Goal: Task Accomplishment & Management: Manage account settings

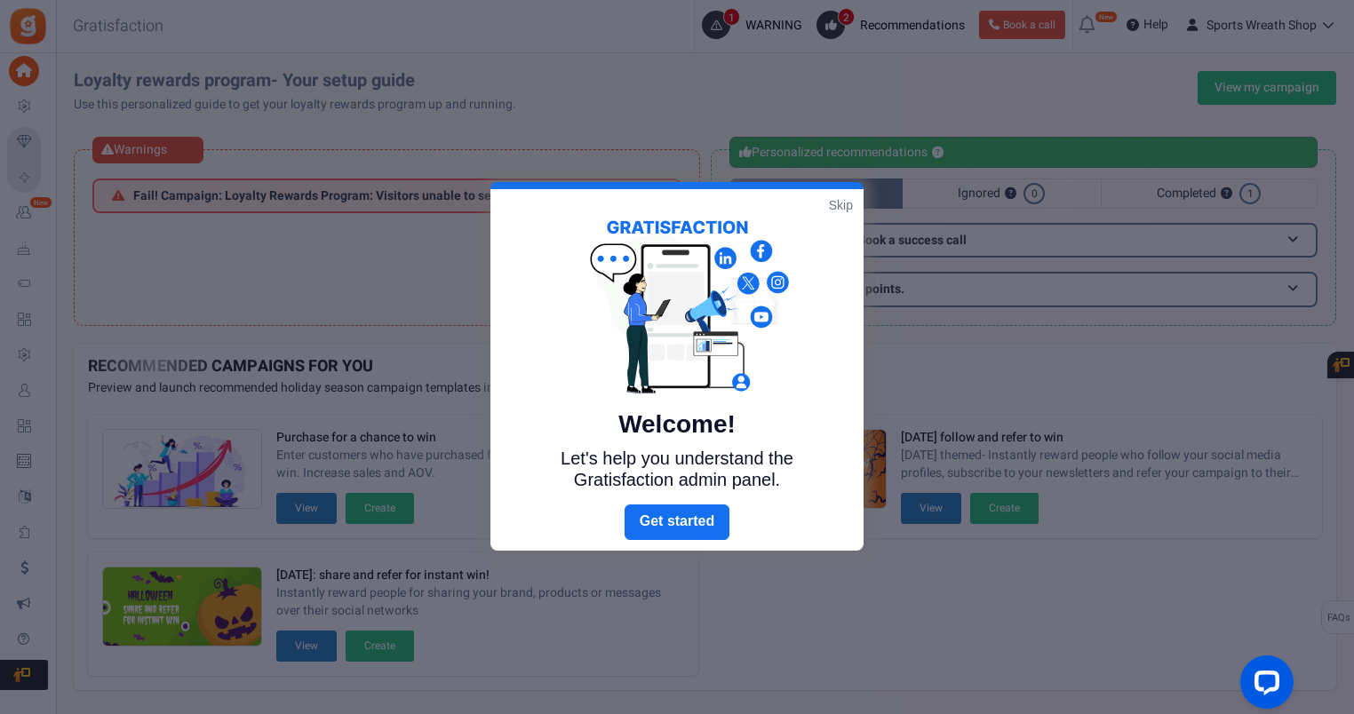
click at [840, 206] on link "Skip" at bounding box center [841, 205] width 24 height 18
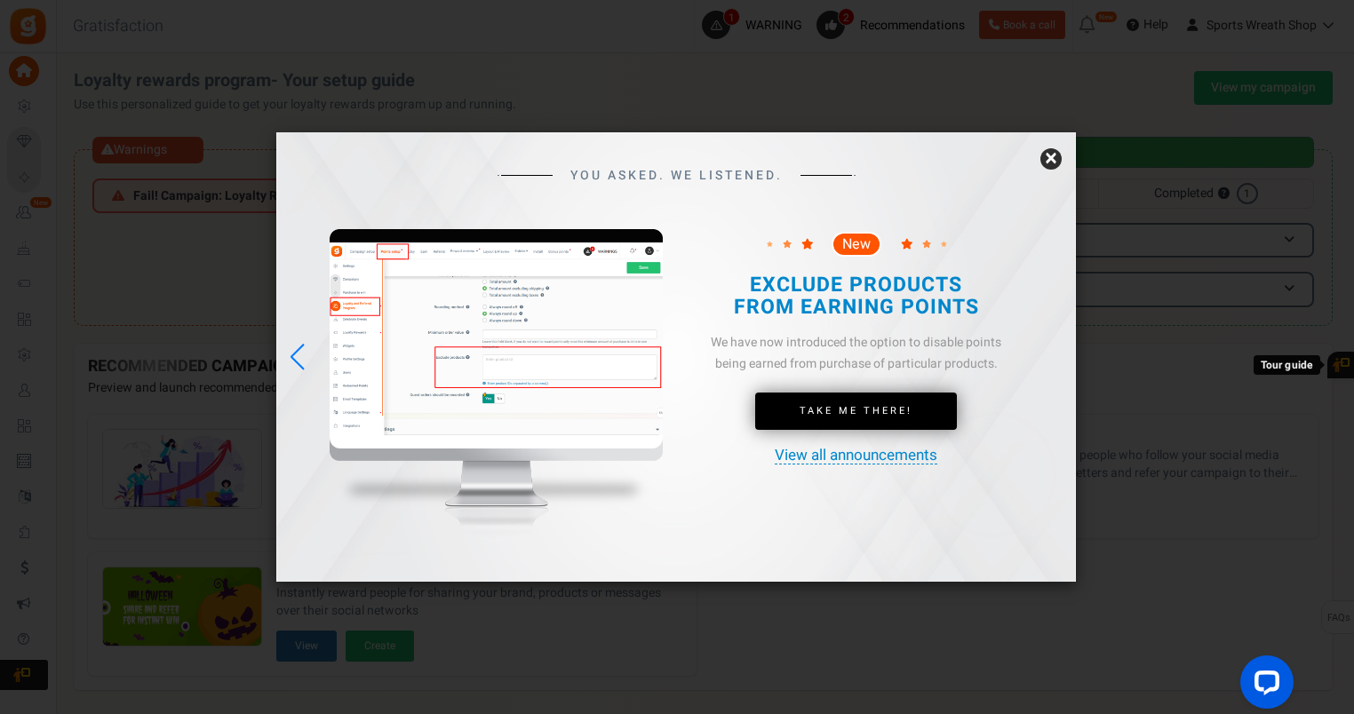
click at [1044, 156] on link "×" at bounding box center [1050, 158] width 21 height 21
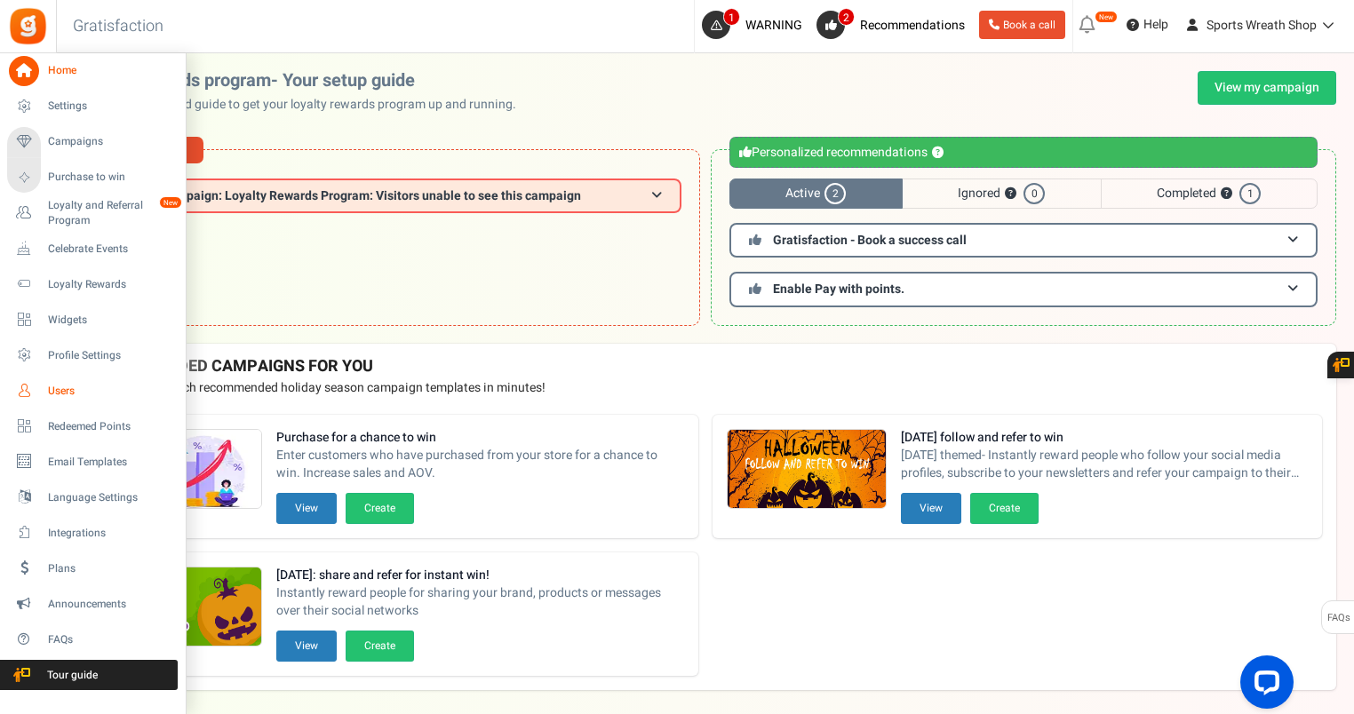
click at [57, 391] on span "Users" at bounding box center [110, 391] width 124 height 15
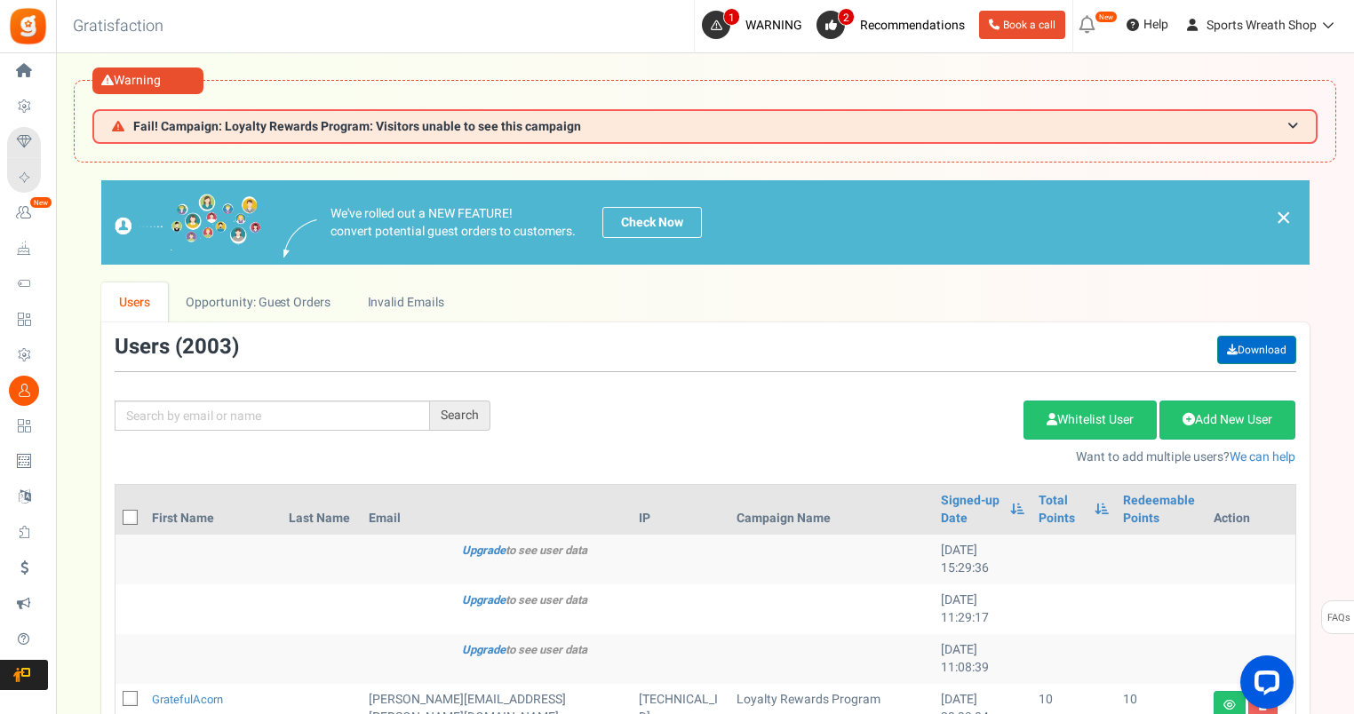
click at [1258, 337] on link "Download" at bounding box center [1256, 350] width 79 height 28
click at [308, 409] on input "text" at bounding box center [272, 416] width 315 height 30
paste input "[EMAIL_ADDRESS][DOMAIN_NAME]"
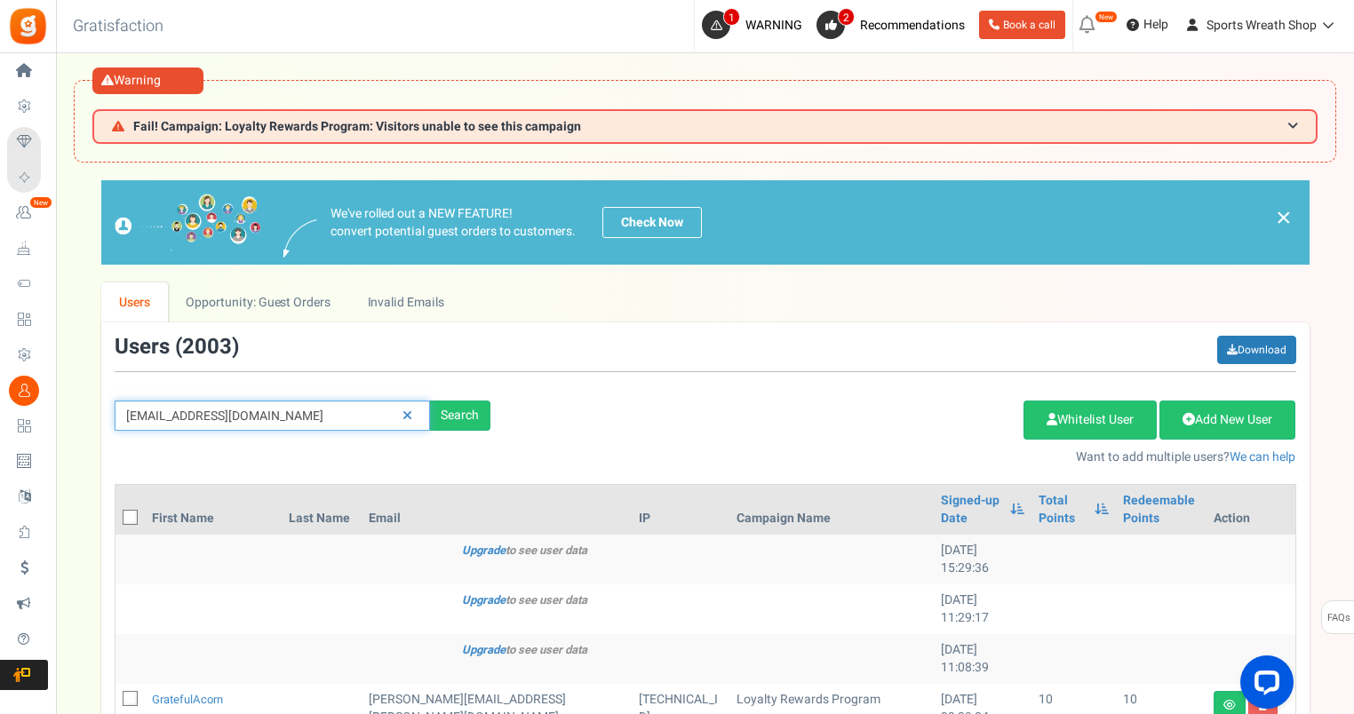
type input "[EMAIL_ADDRESS][DOMAIN_NAME]"
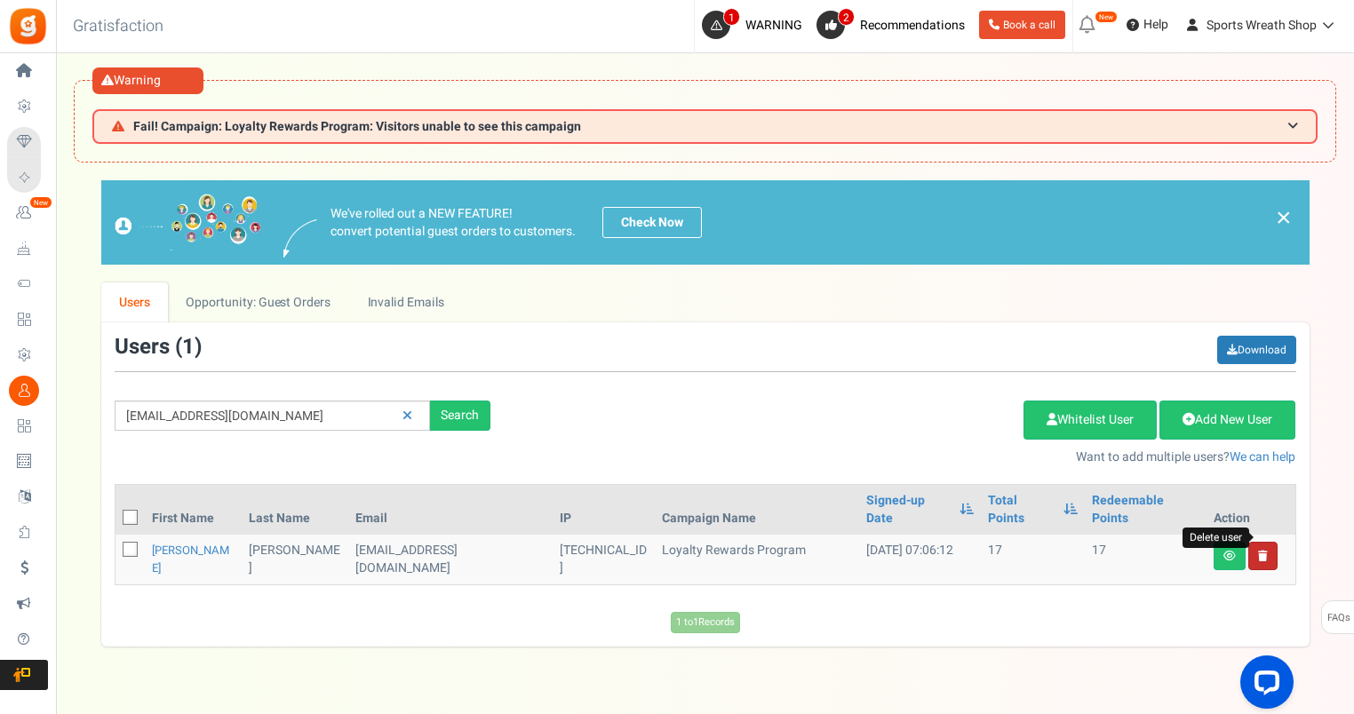
click at [1259, 551] on icon at bounding box center [1263, 556] width 10 height 11
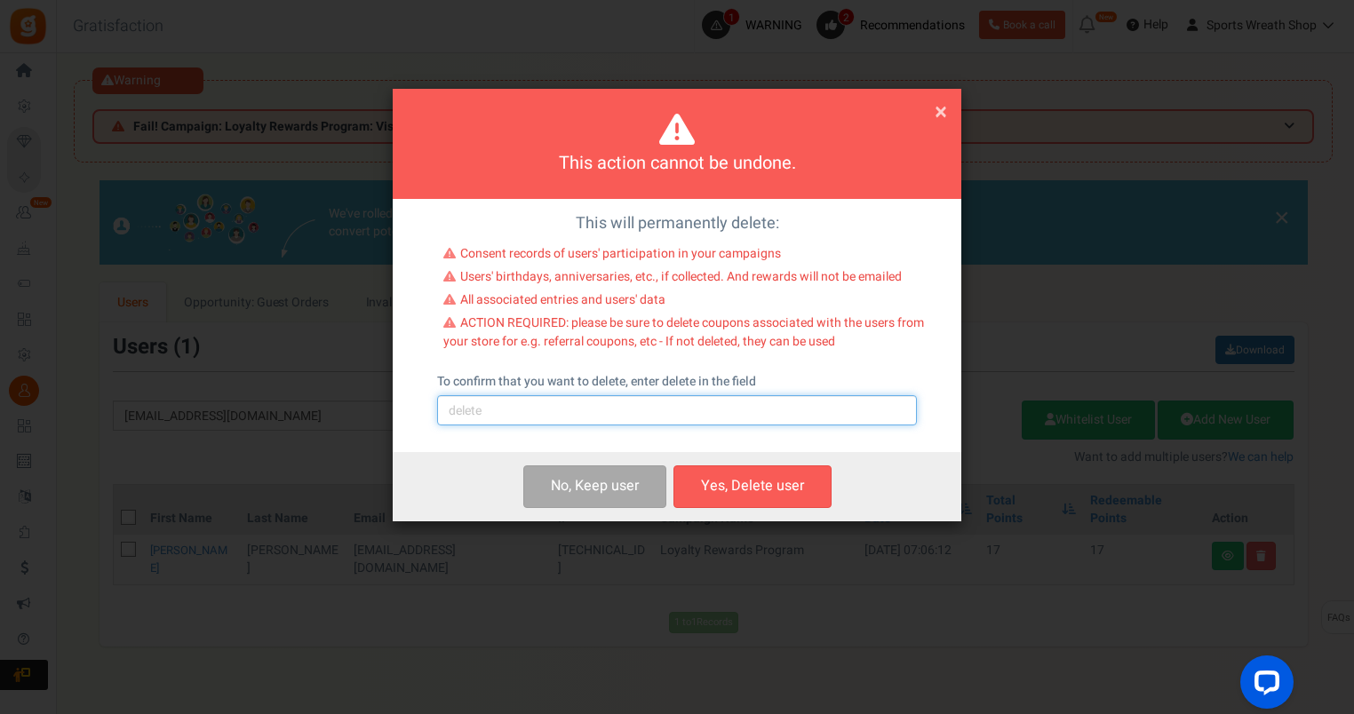
click at [507, 414] on input "text" at bounding box center [677, 410] width 480 height 30
type input "delete"
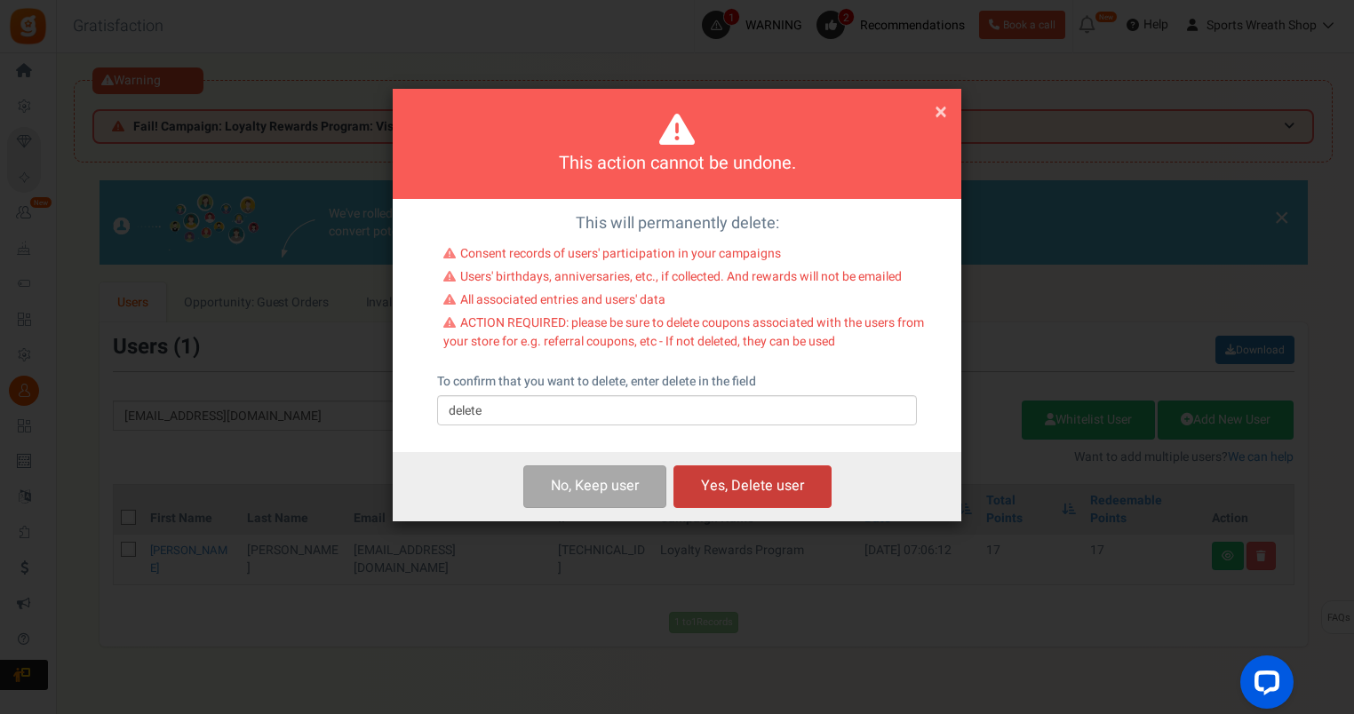
click at [796, 492] on button "Yes, Delete user" at bounding box center [752, 486] width 158 height 42
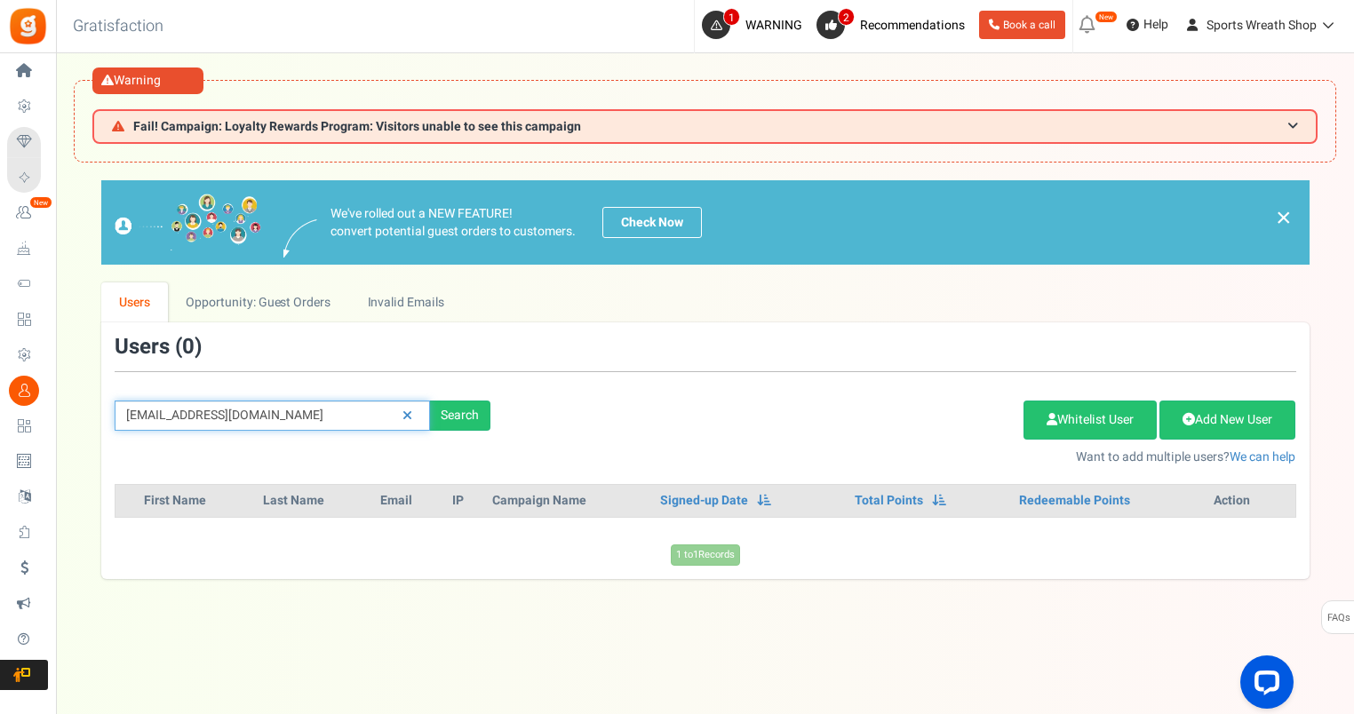
drag, startPoint x: 325, startPoint y: 405, endPoint x: -4, endPoint y: 429, distance: 329.5
click at [0, 429] on html "Install now Back to Home Back to program setup Home Settings Campaigns Purchase…" at bounding box center [677, 394] width 1354 height 788
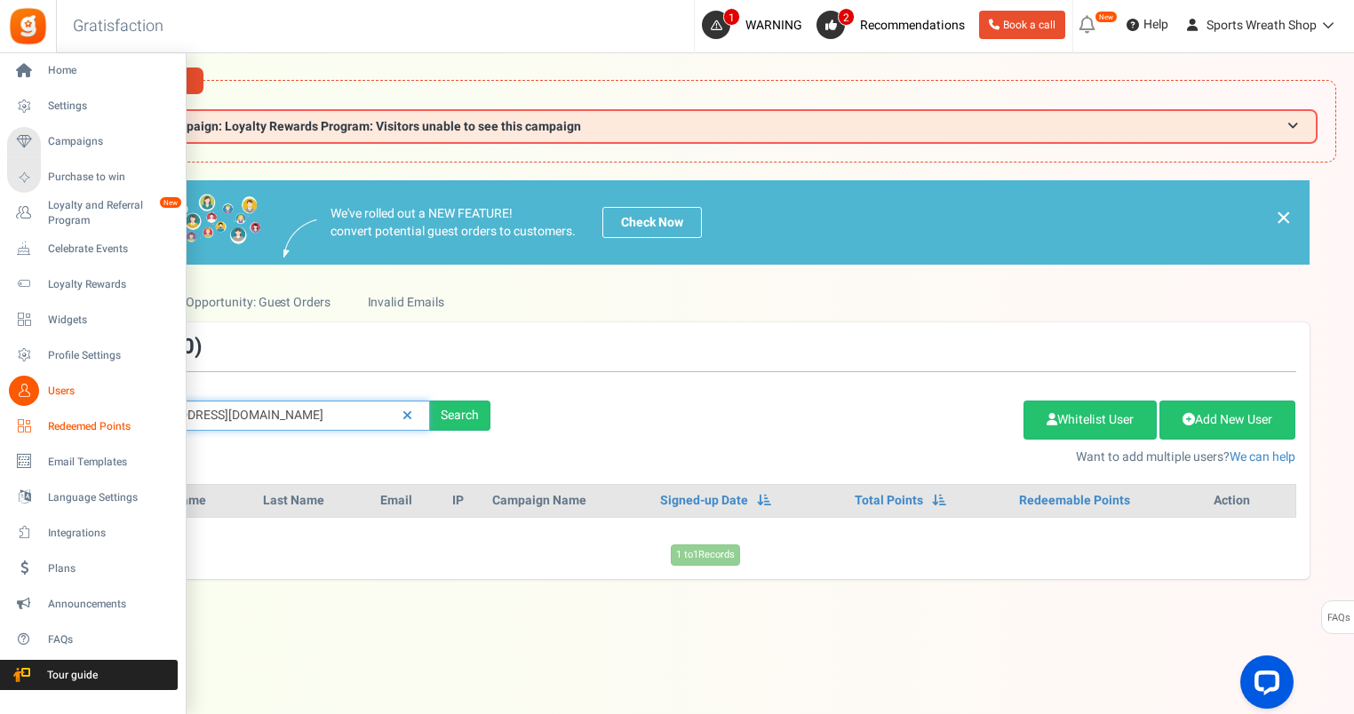
paste input "[EMAIL_ADDRESS][DOMAIN_NAME]"
type input "[EMAIL_ADDRESS][DOMAIN_NAME]"
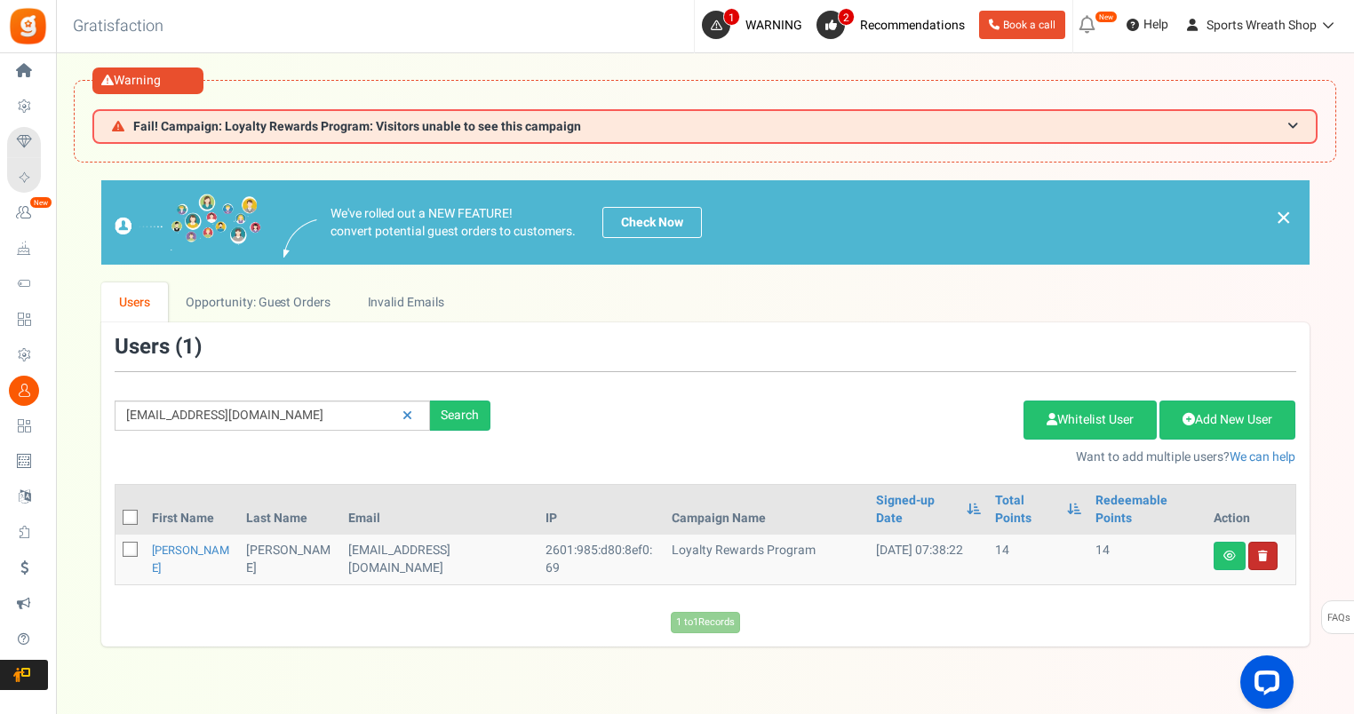
click at [1266, 542] on link at bounding box center [1262, 556] width 29 height 28
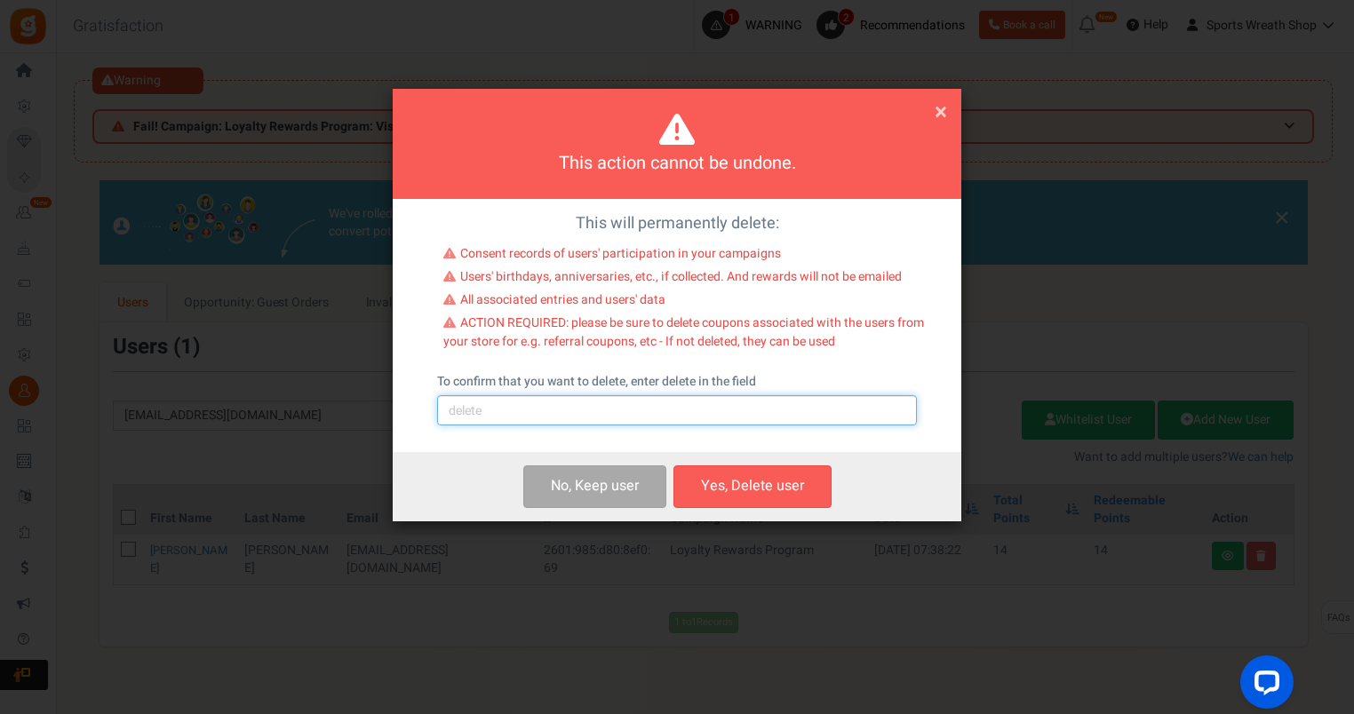
click at [485, 408] on input "text" at bounding box center [677, 410] width 480 height 30
type input "delete"
click at [755, 491] on button "Yes, Delete user" at bounding box center [752, 486] width 158 height 42
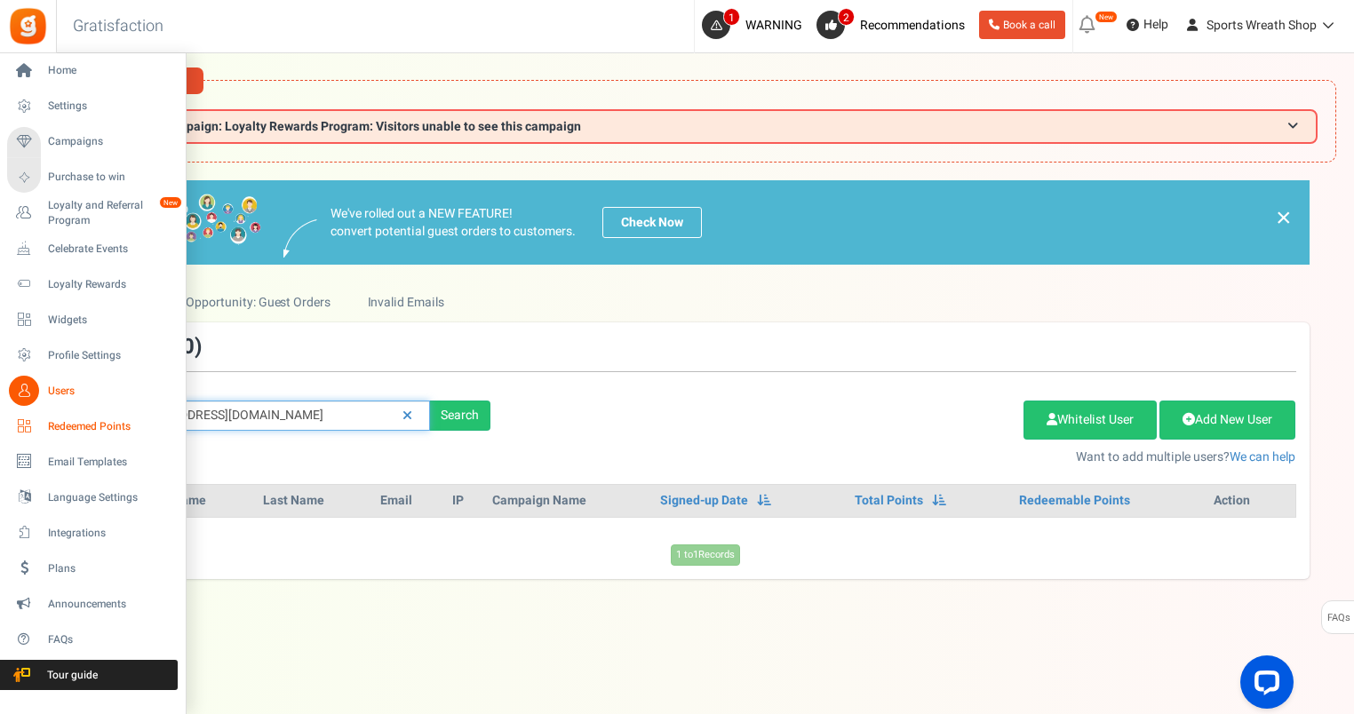
drag, startPoint x: 323, startPoint y: 407, endPoint x: 57, endPoint y: 416, distance: 266.6
click at [48, 415] on div "Home Settings Campaigns Purchase to win Loyalty and Referral Program New Celebr…" at bounding box center [677, 420] width 1354 height 734
paste input "[EMAIL_ADDRESS][DOMAIN_NAME]"
type input "[EMAIL_ADDRESS][DOMAIN_NAME]"
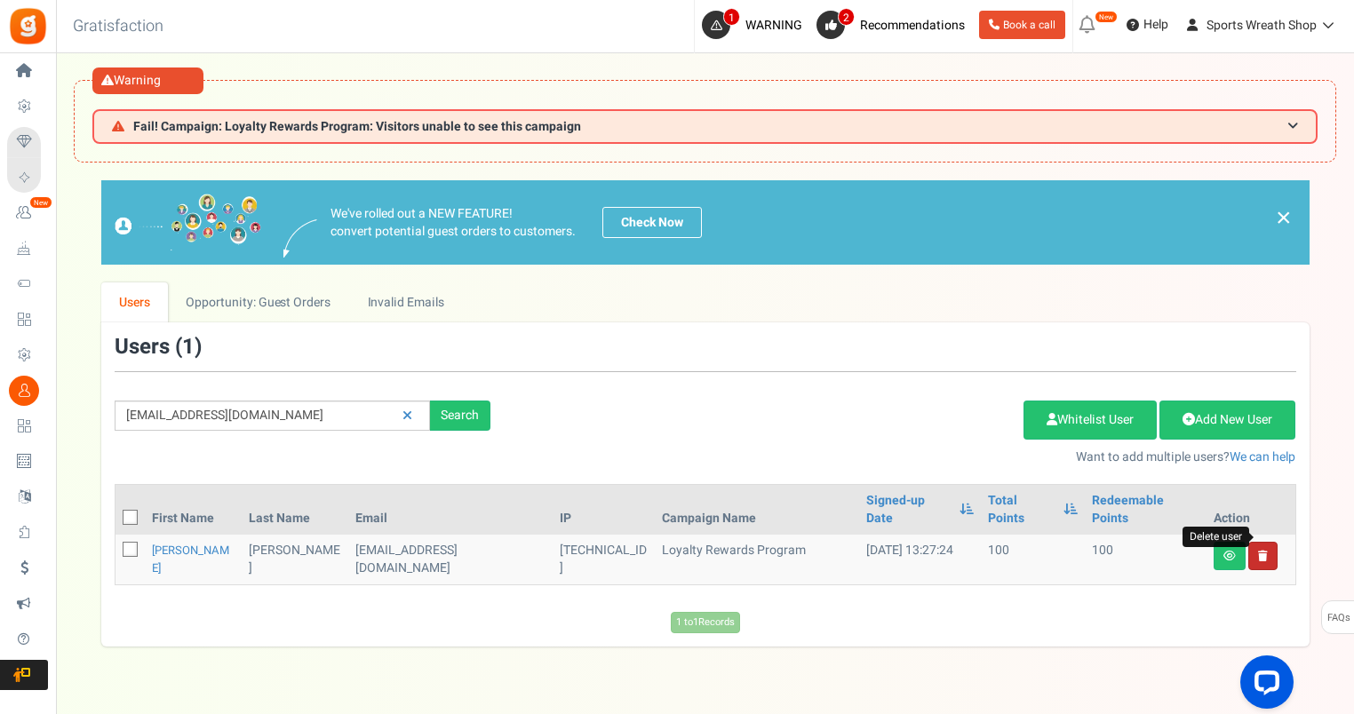
click at [1261, 551] on icon at bounding box center [1263, 556] width 10 height 11
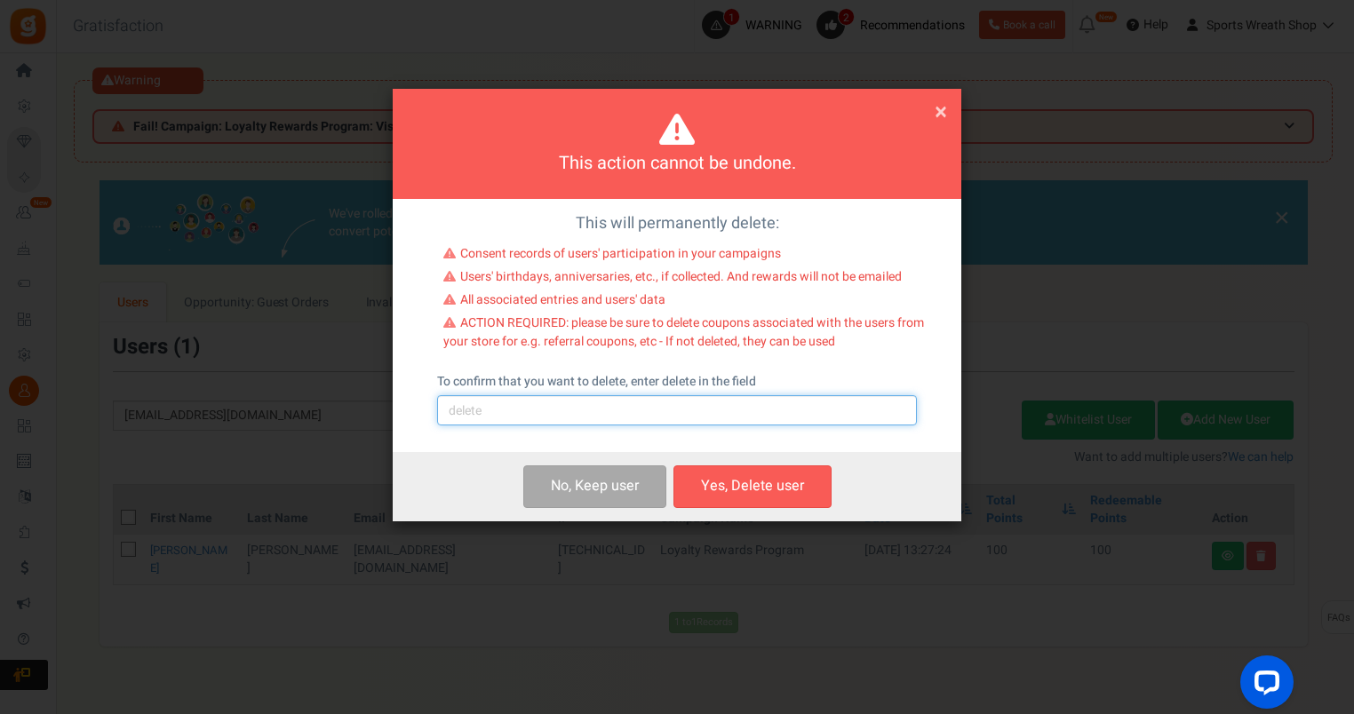
click at [480, 425] on input "text" at bounding box center [677, 410] width 480 height 30
type input "delete"
click at [744, 483] on button "Yes, Delete user" at bounding box center [752, 486] width 158 height 42
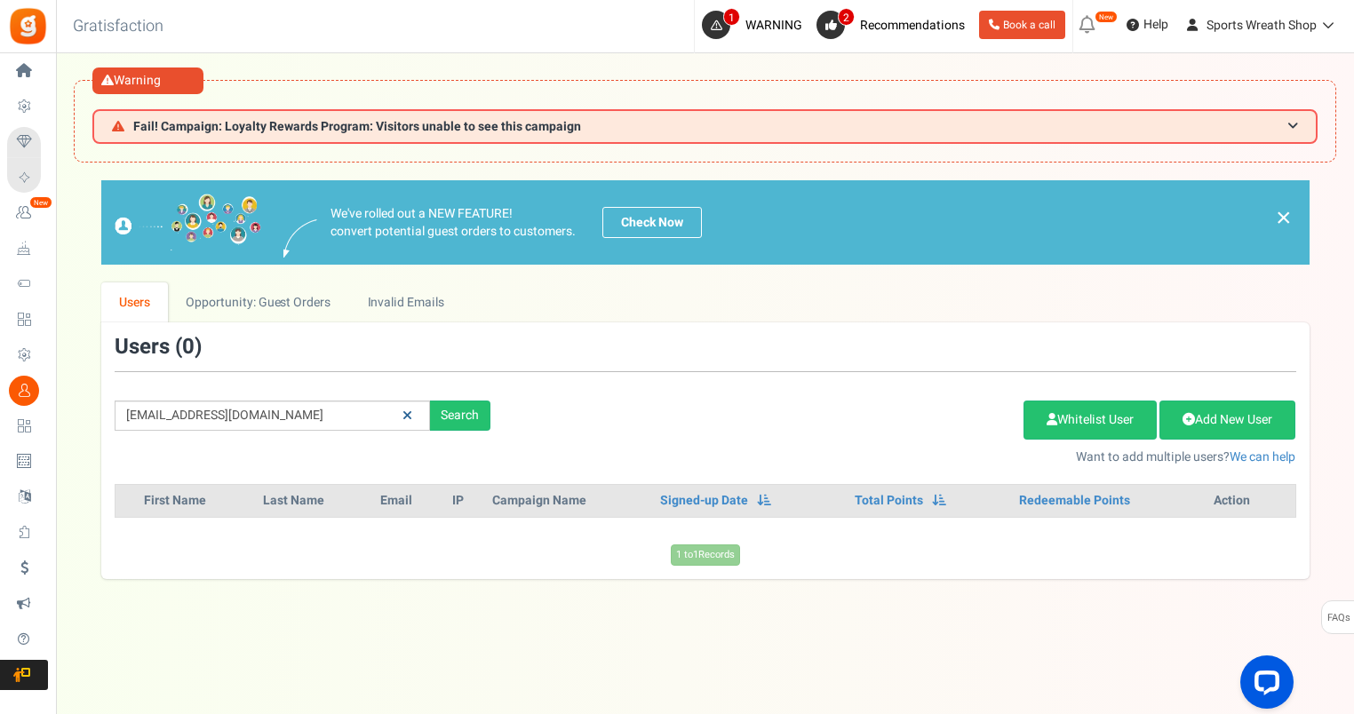
click at [405, 409] on icon at bounding box center [407, 415] width 10 height 12
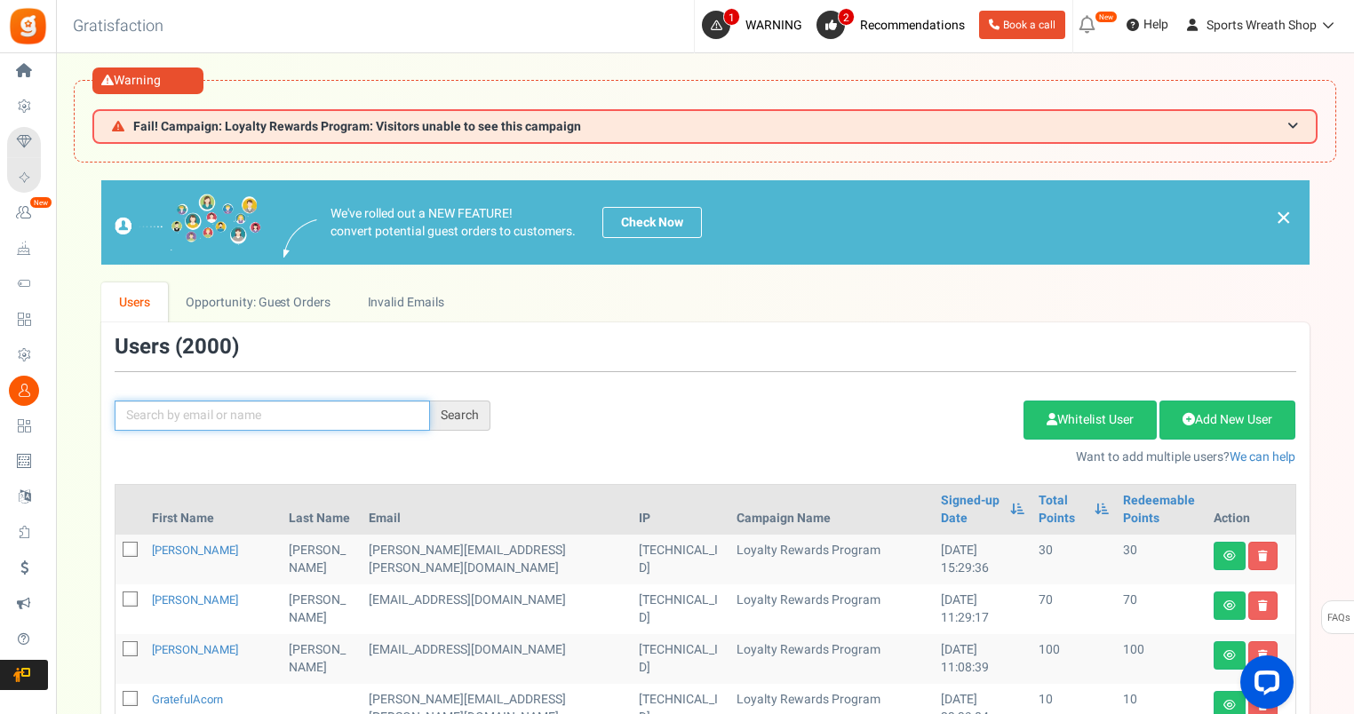
click at [305, 417] on input "text" at bounding box center [272, 416] width 315 height 30
paste input "[EMAIL_ADDRESS][DOMAIN_NAME]"
type input "[EMAIL_ADDRESS][DOMAIN_NAME]"
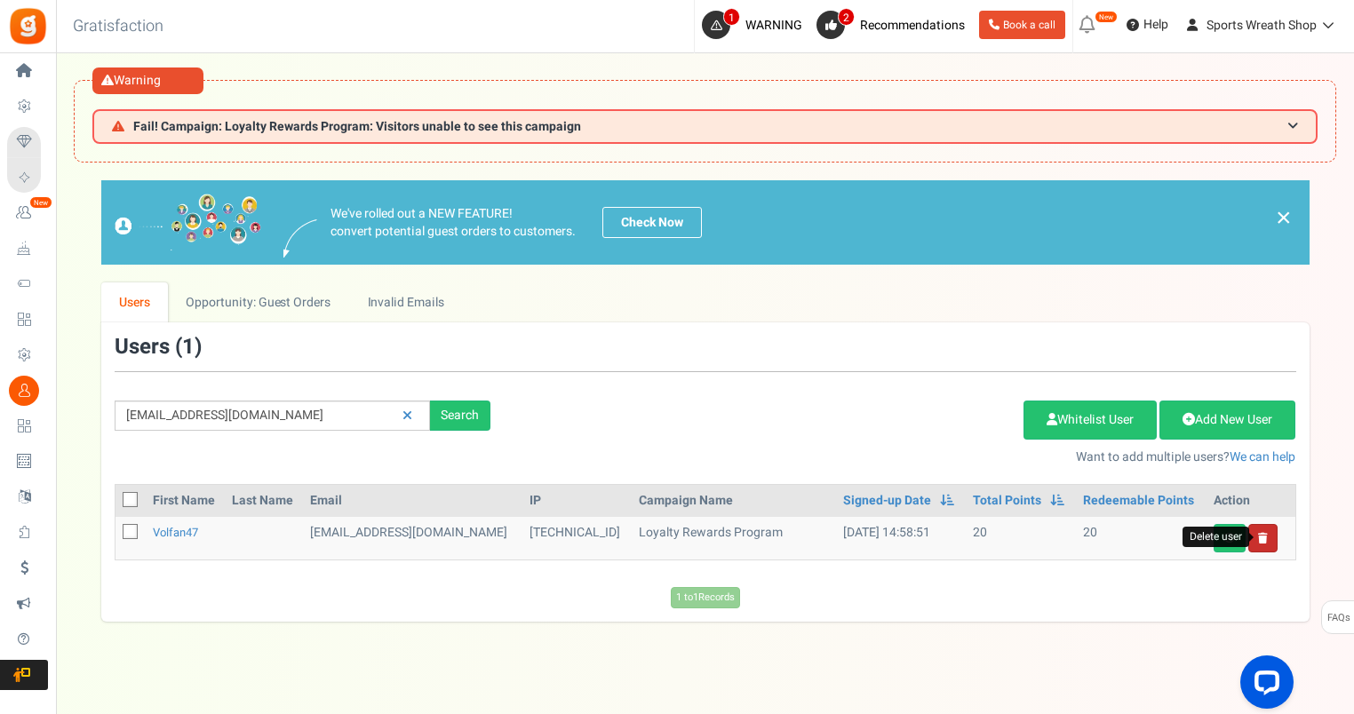
click at [1260, 533] on icon at bounding box center [1263, 538] width 10 height 11
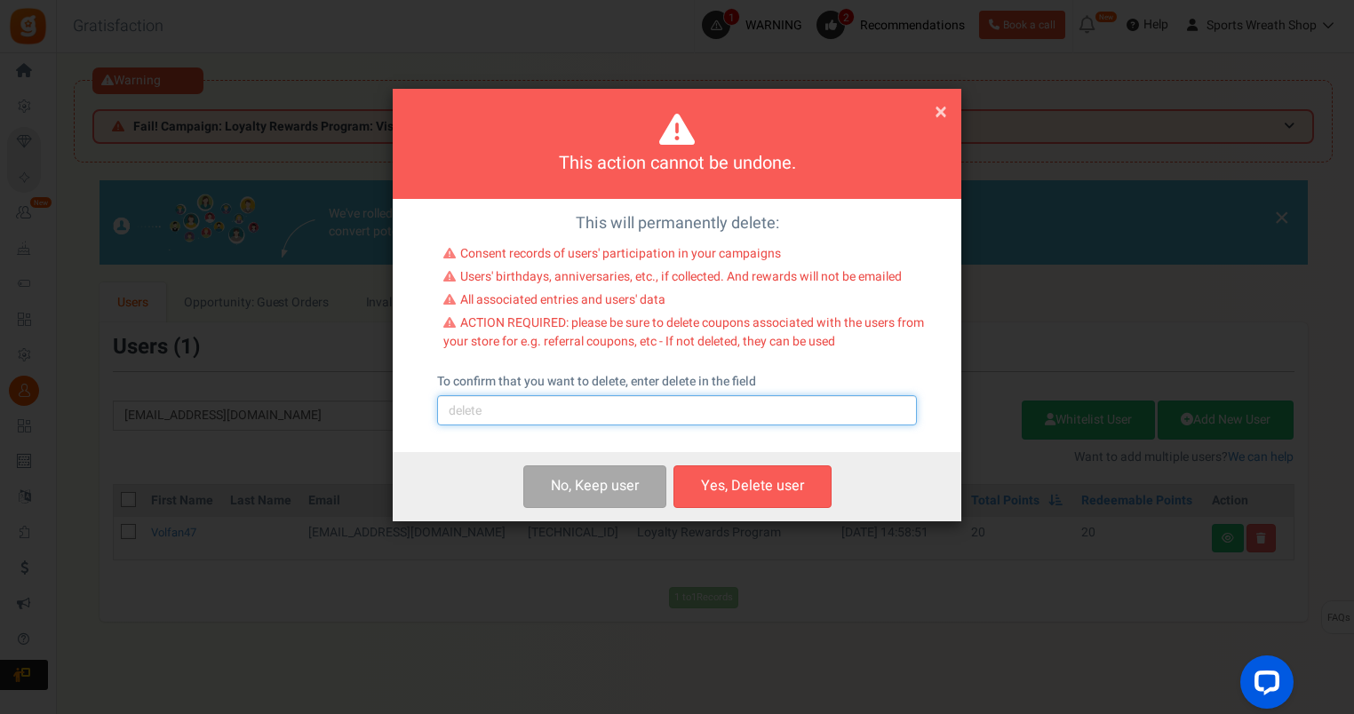
click at [522, 410] on input "text" at bounding box center [677, 410] width 480 height 30
type input "delete"
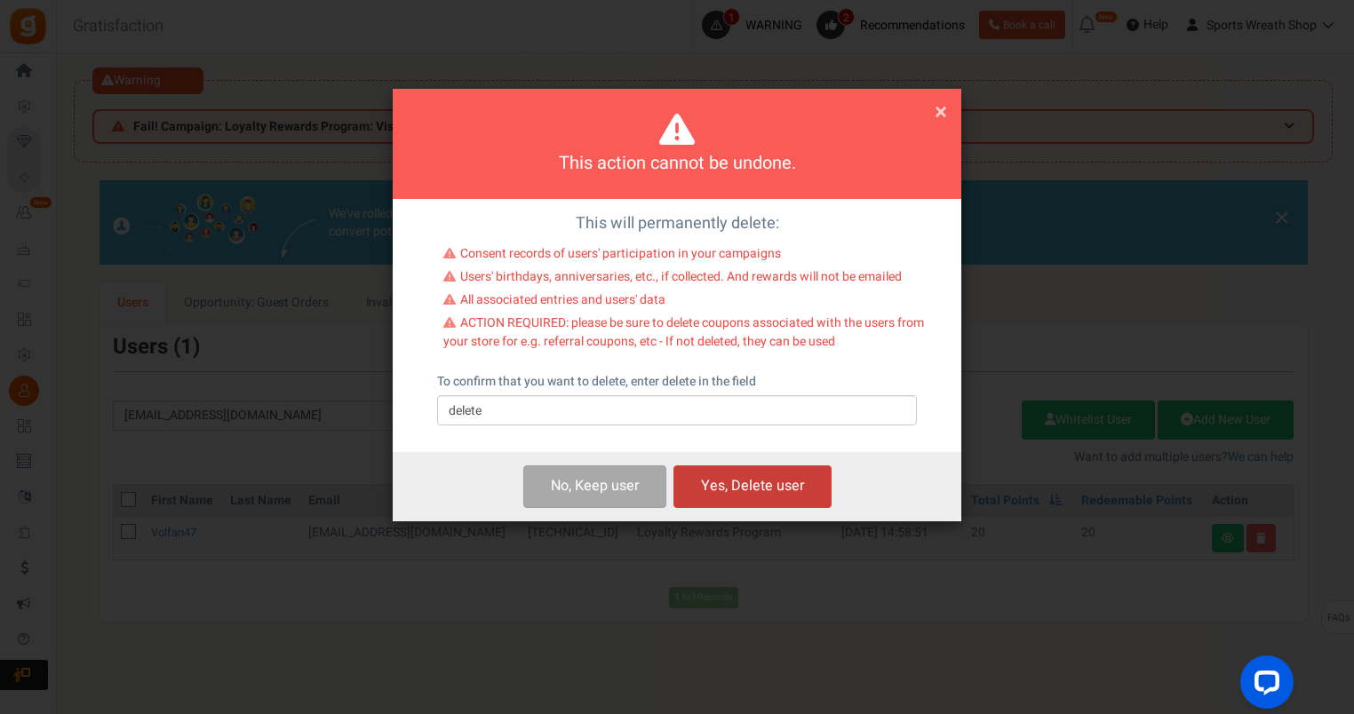
click at [724, 490] on button "Yes, Delete user" at bounding box center [752, 486] width 158 height 42
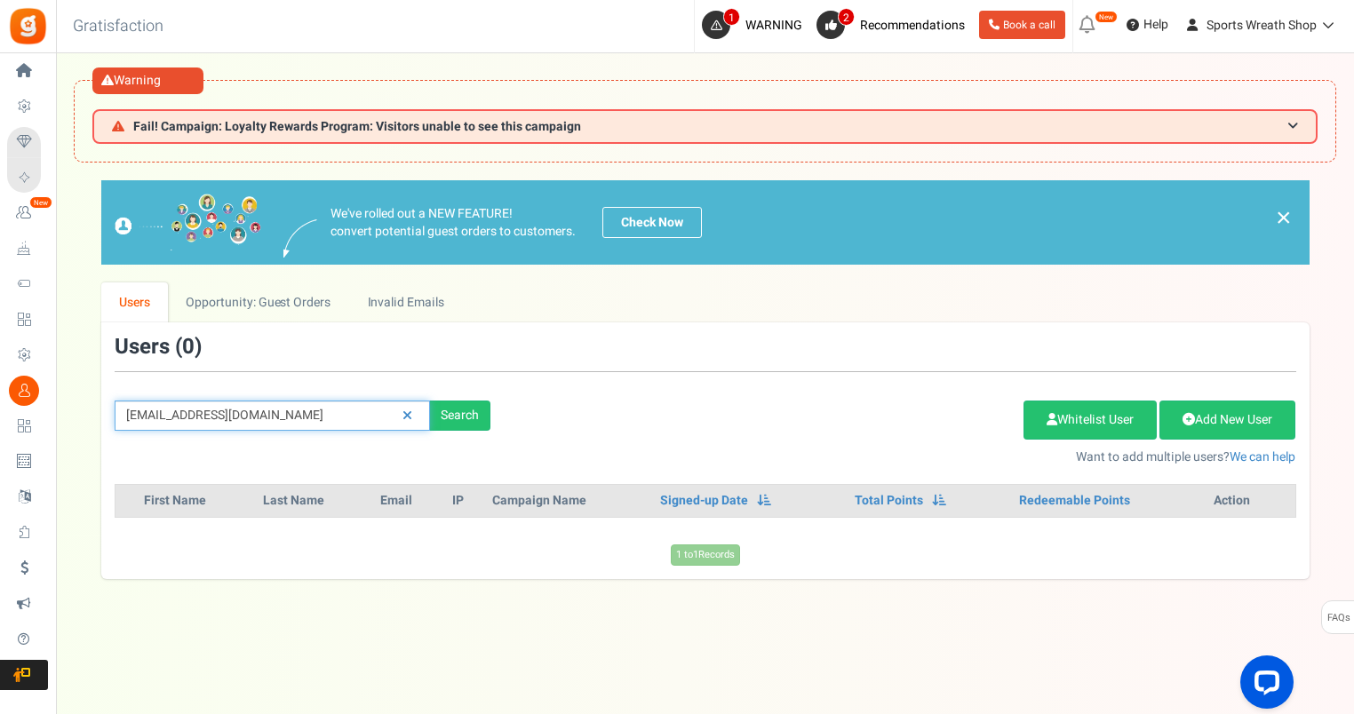
drag, startPoint x: 318, startPoint y: 417, endPoint x: -4, endPoint y: 448, distance: 322.9
click at [0, 448] on html "Install now Back to Home Back to program setup Home Settings Campaigns Purchase…" at bounding box center [677, 394] width 1354 height 788
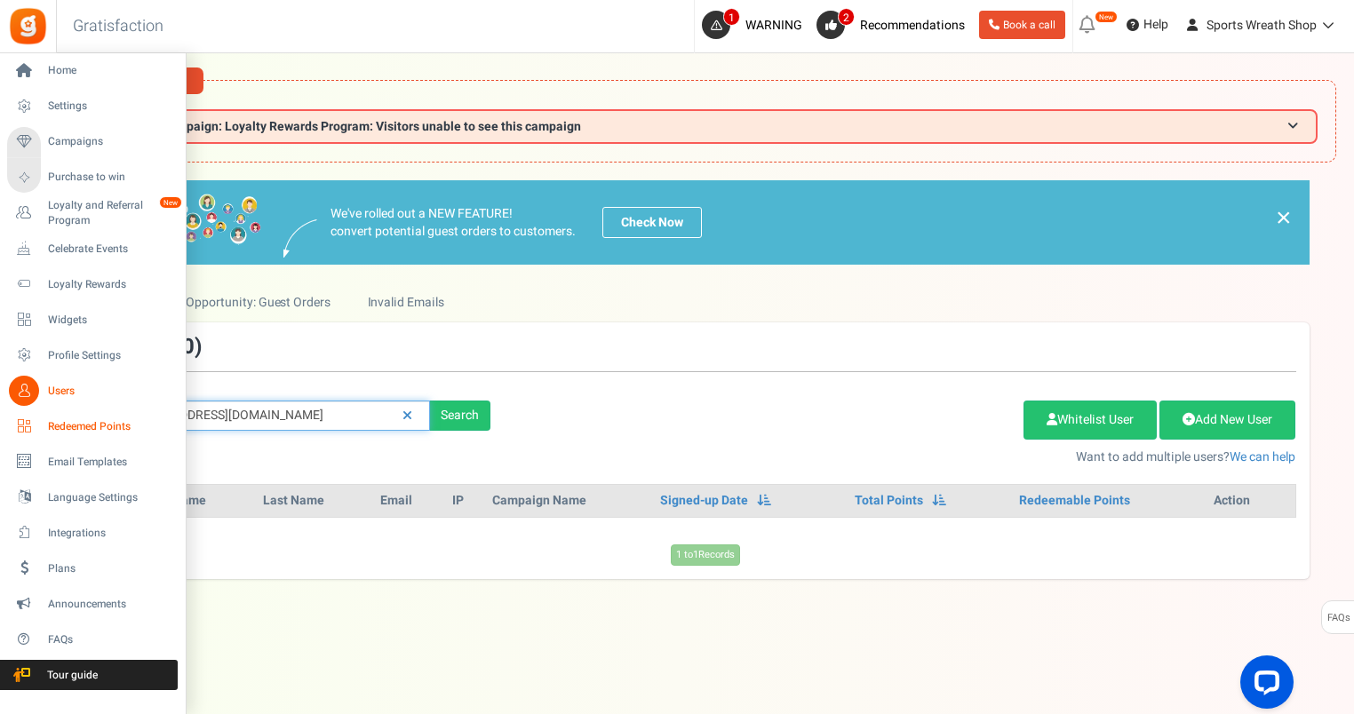
paste input "laquita0207"
type input "[EMAIL_ADDRESS][DOMAIN_NAME]"
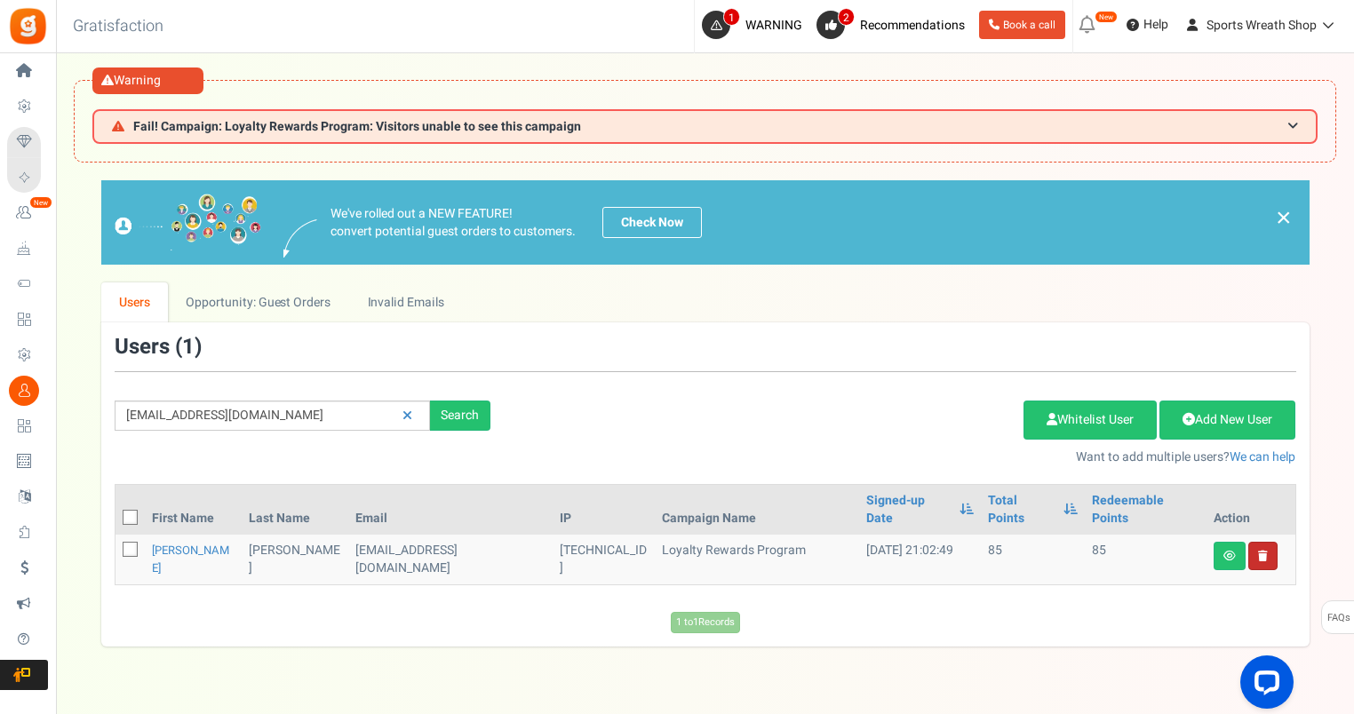
click at [1255, 542] on link at bounding box center [1262, 556] width 29 height 28
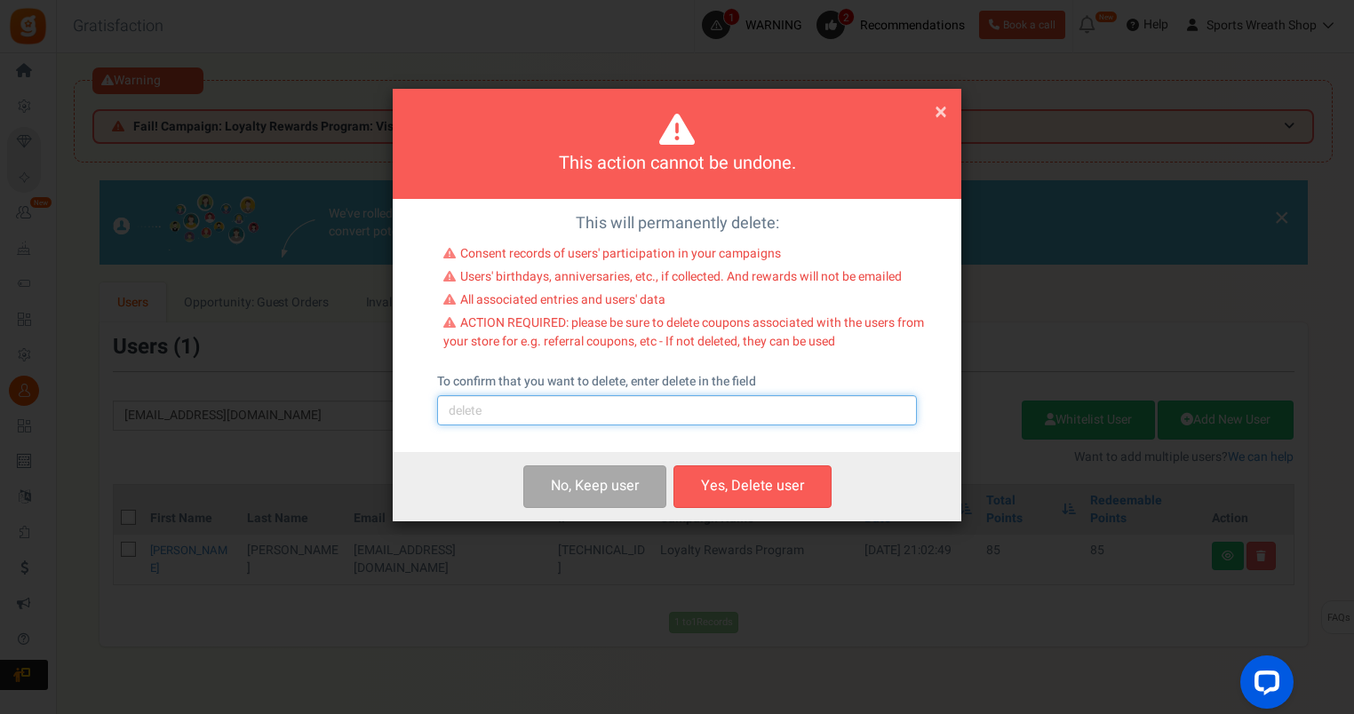
click at [600, 412] on input "text" at bounding box center [677, 410] width 480 height 30
type input "delete"
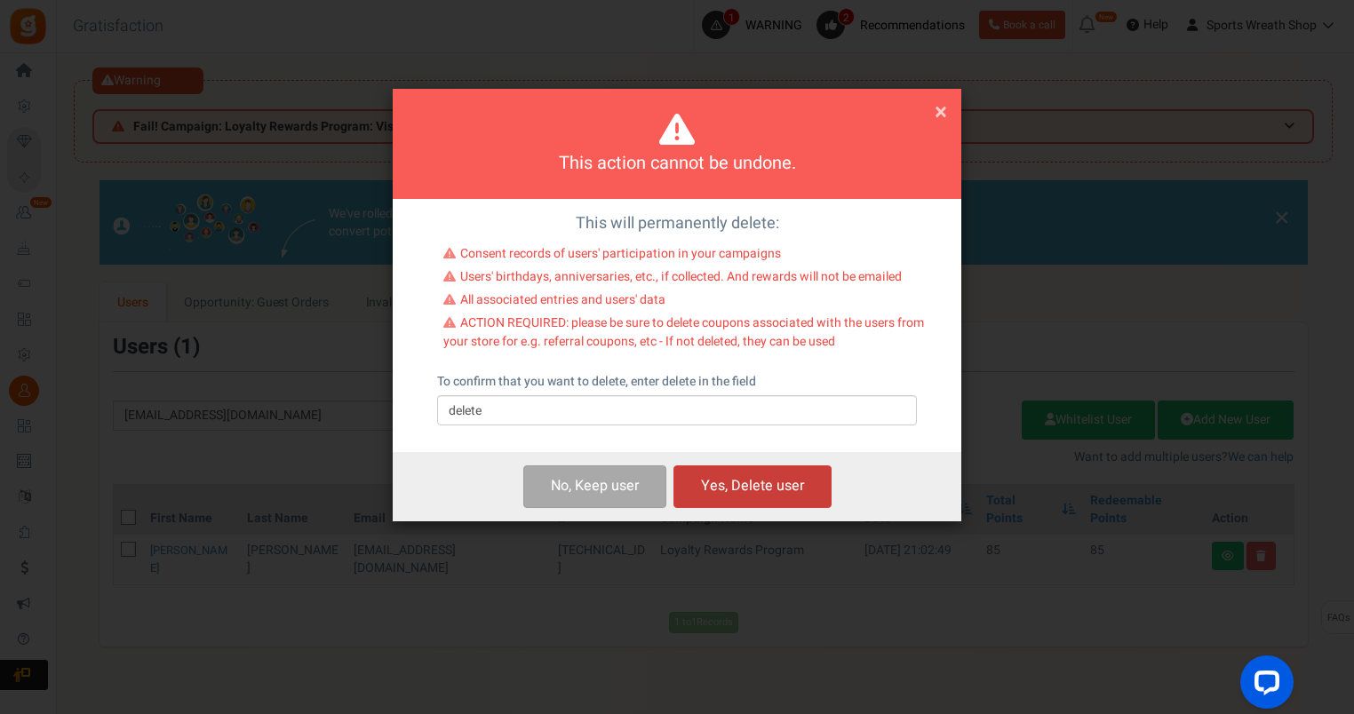
click at [785, 488] on button "Yes, Delete user" at bounding box center [752, 486] width 158 height 42
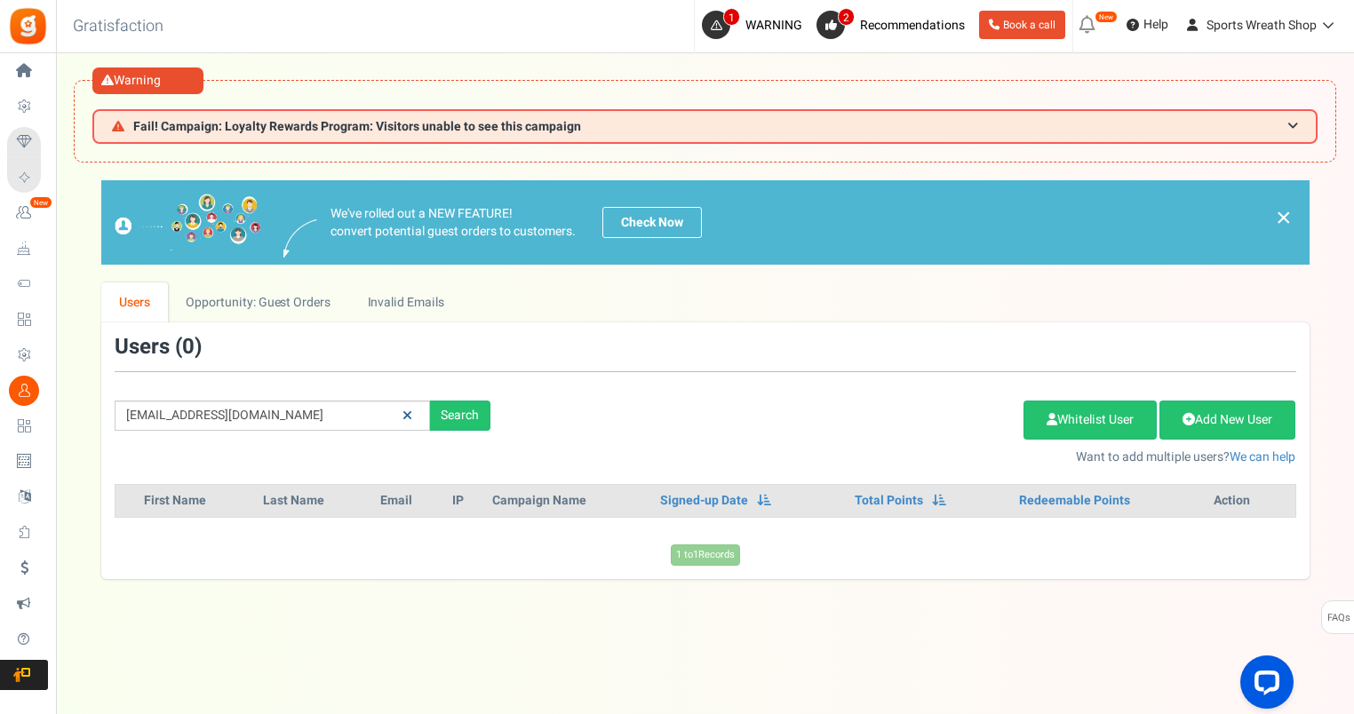
click at [406, 414] on icon at bounding box center [407, 415] width 10 height 12
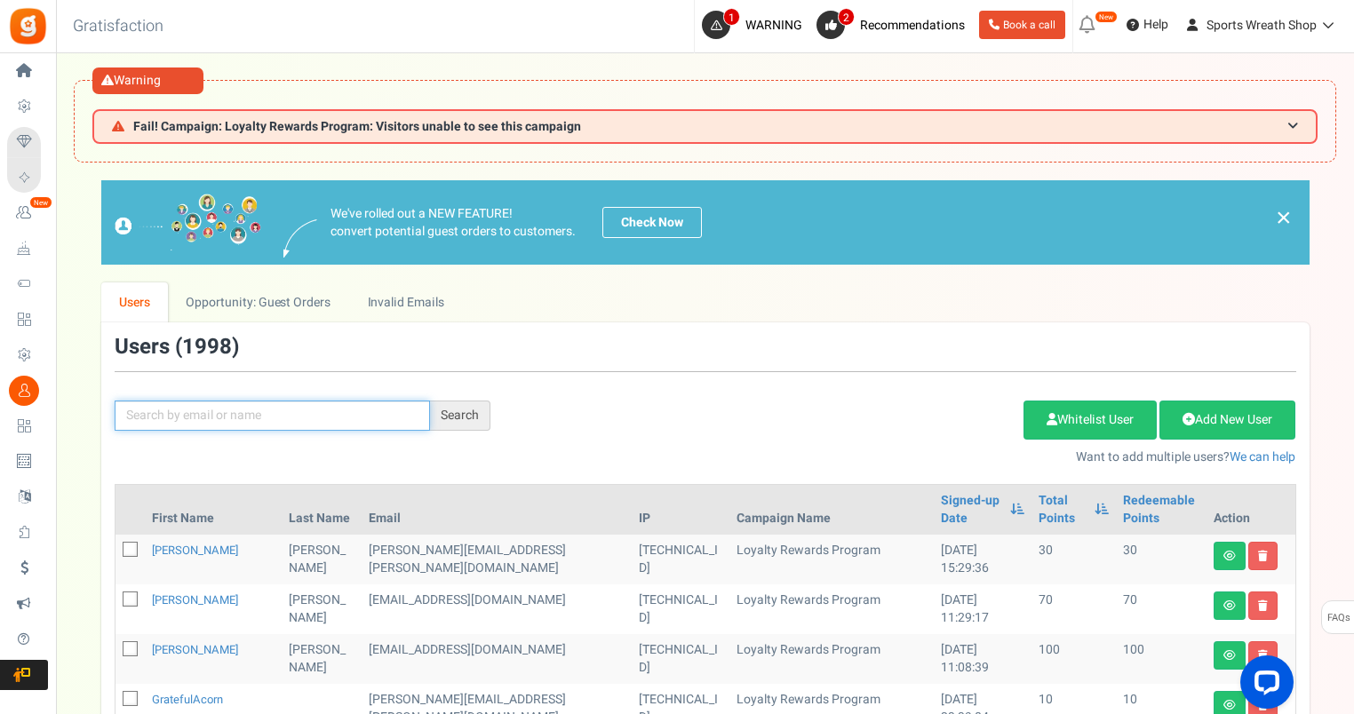
click at [277, 419] on input "text" at bounding box center [272, 416] width 315 height 30
paste input "[EMAIL_ADDRESS][DOMAIN_NAME]"
type input "[EMAIL_ADDRESS][DOMAIN_NAME]"
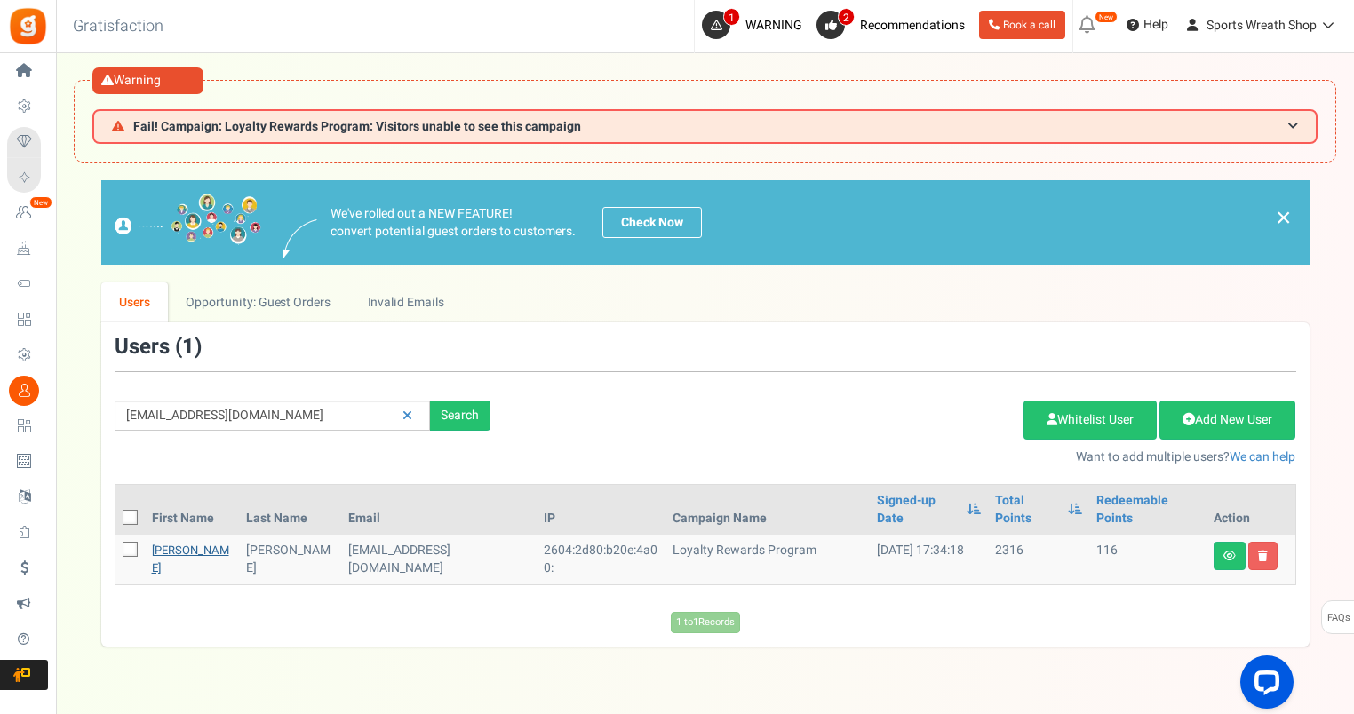
click at [163, 542] on link "[PERSON_NAME]" at bounding box center [190, 559] width 77 height 35
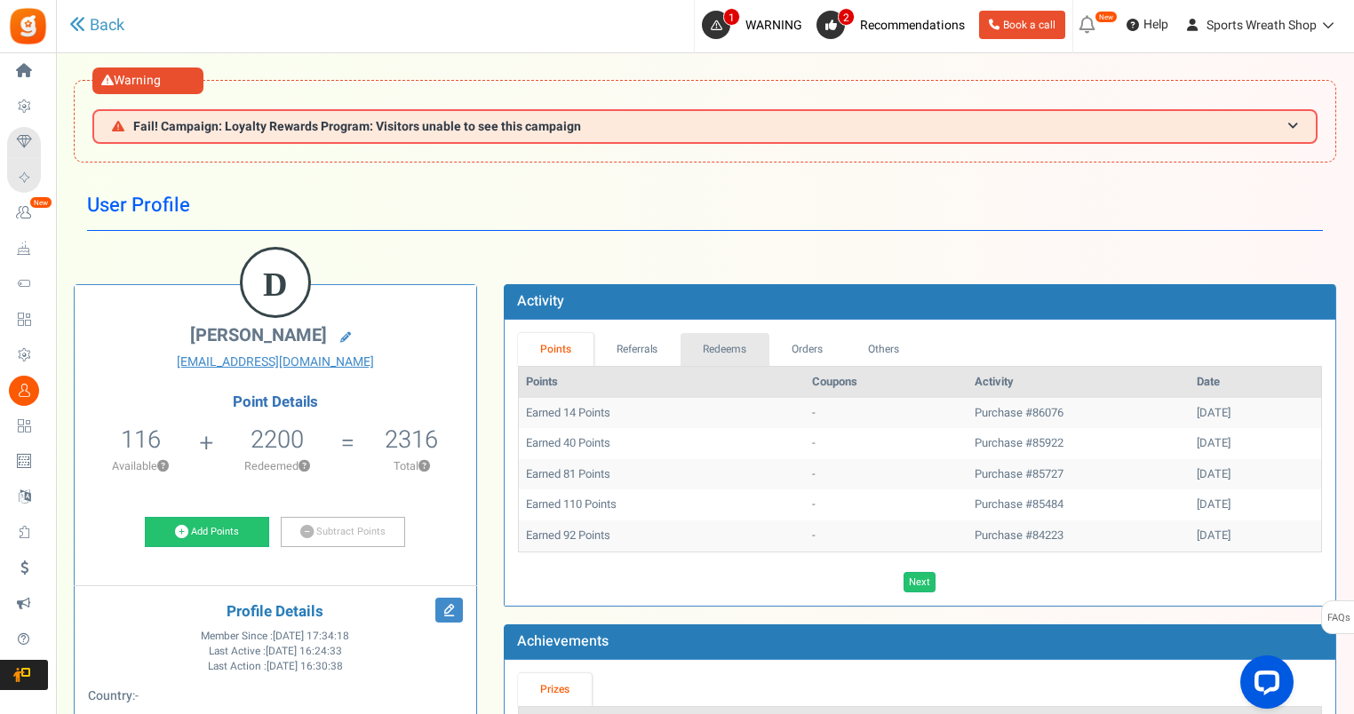
click at [729, 339] on link "Redeems" at bounding box center [724, 349] width 89 height 33
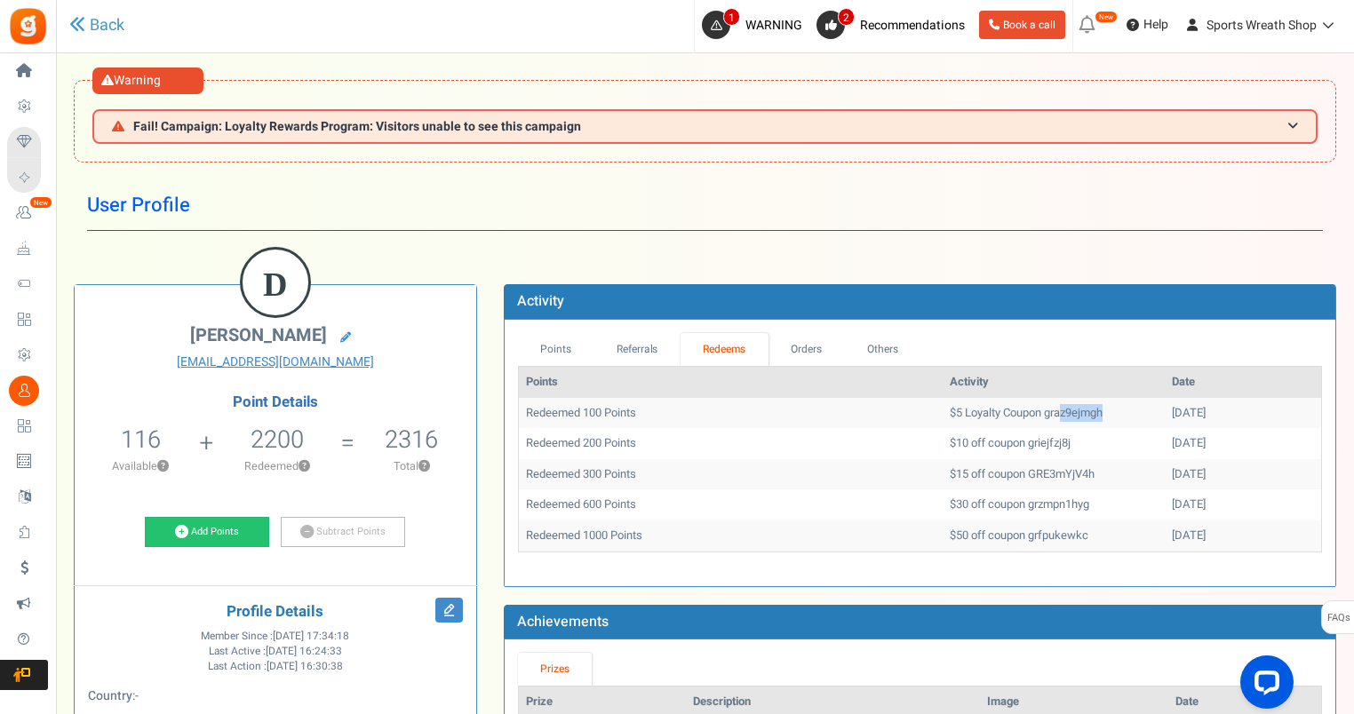
drag, startPoint x: 1076, startPoint y: 400, endPoint x: 1011, endPoint y: 405, distance: 65.1
click at [1011, 405] on td "$5 Loyalty Coupon graz9ejmgh" at bounding box center [1053, 413] width 222 height 31
drag, startPoint x: 804, startPoint y: 417, endPoint x: 830, endPoint y: 416, distance: 26.7
click at [803, 417] on td "Redeemed 100 Points" at bounding box center [731, 413] width 425 height 31
drag, startPoint x: 863, startPoint y: 408, endPoint x: 1193, endPoint y: 411, distance: 329.5
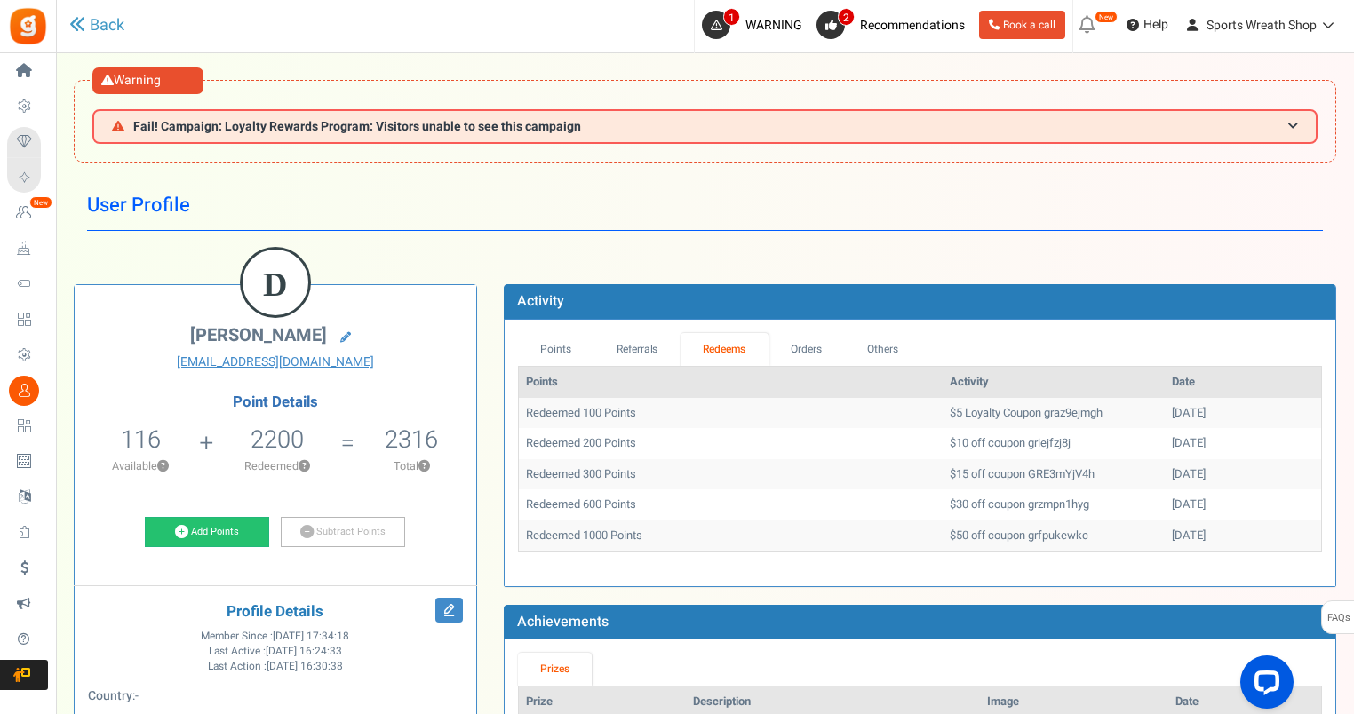
click at [1193, 411] on tr "Redeemed 100 Points $5 Loyalty Coupon graz9ejmgh [DATE]" at bounding box center [920, 413] width 802 height 31
copy tr "$5 Loyalty Coupon graz9ejmgh [DATE]"
